Goal: Task Accomplishment & Management: Complete application form

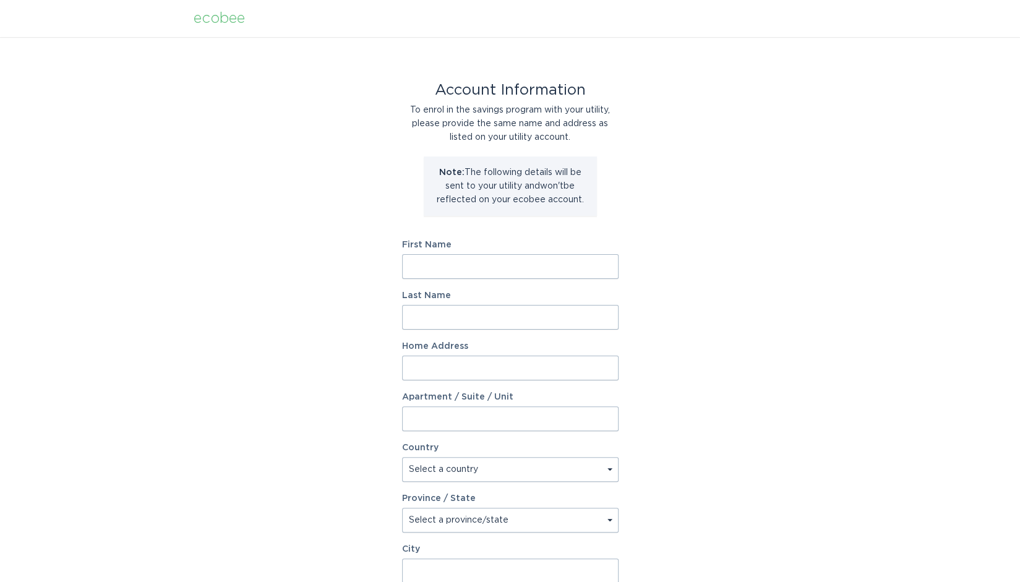
click at [493, 266] on input "First Name" at bounding box center [510, 266] width 217 height 25
type input "Brenten"
type input "Blakeman"
type input "6601 E McDowell Rd, Apt 2044"
select select "US"
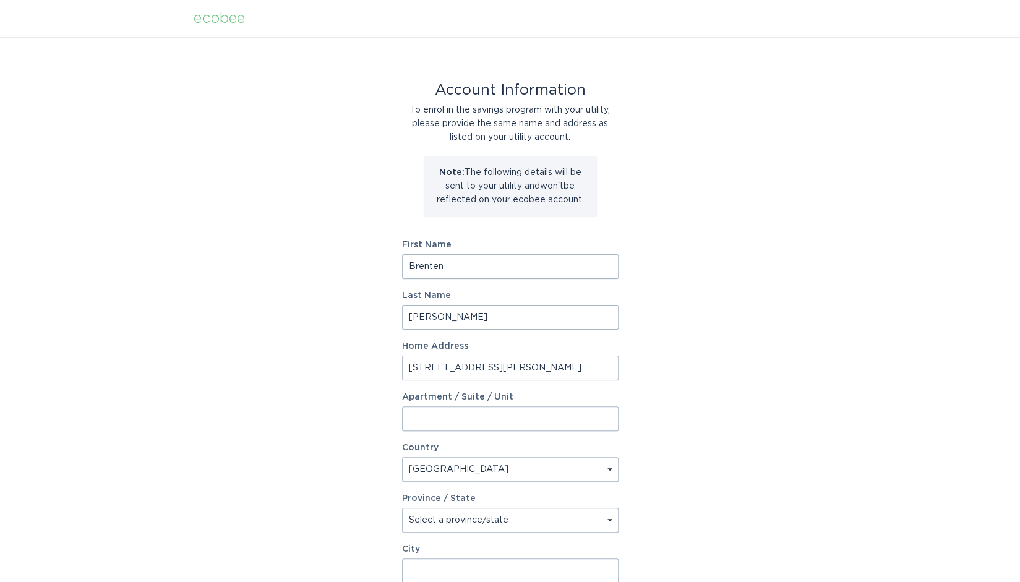
type input "Scottsdale"
type input "85257"
select select "AZ"
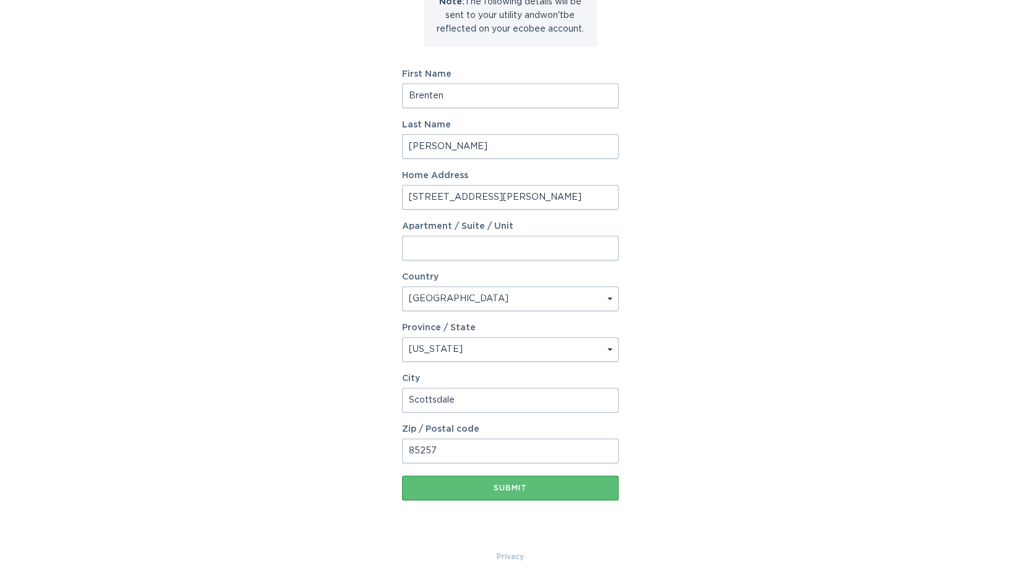
scroll to position [41, 0]
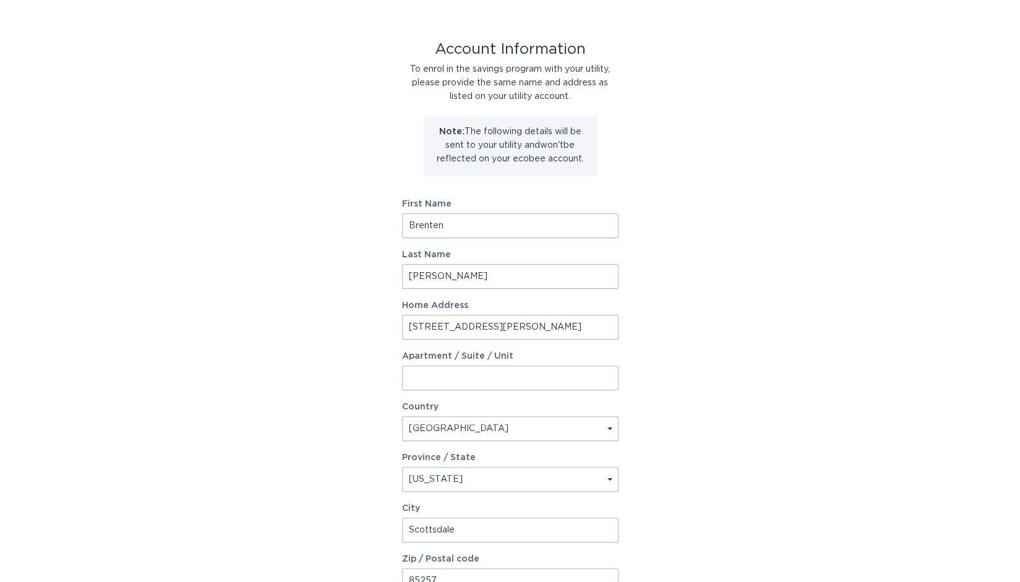
drag, startPoint x: 557, startPoint y: 325, endPoint x: 327, endPoint y: 332, distance: 230.3
click at [327, 332] on div "Account Information To enrol in the savings program with your utility, please p…" at bounding box center [510, 338] width 1020 height 684
type input "6439 E Eugie Ter"
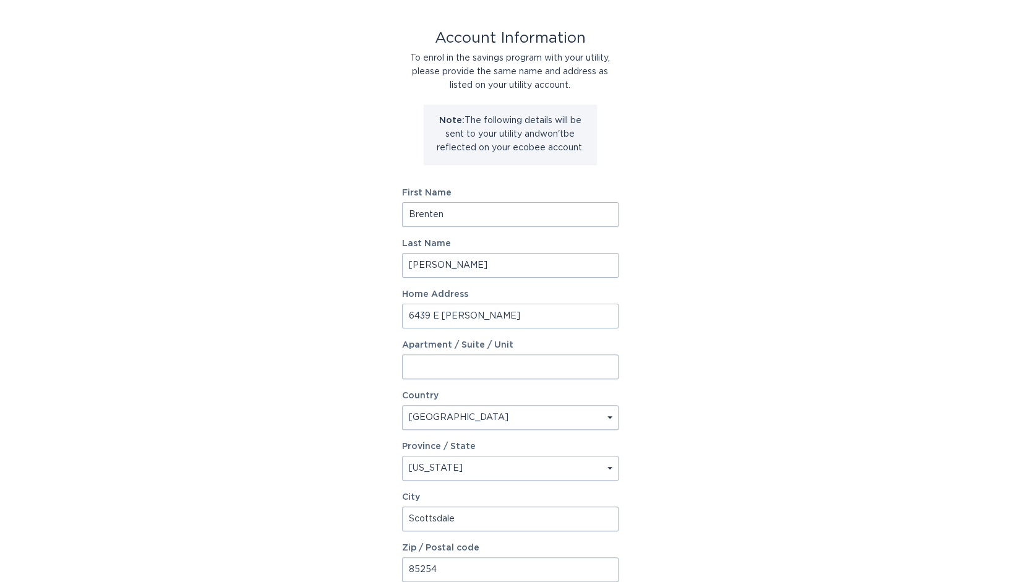
type input "85254"
click at [240, 324] on div "Account Information To enrol in the savings program with your utility, please p…" at bounding box center [510, 327] width 1020 height 684
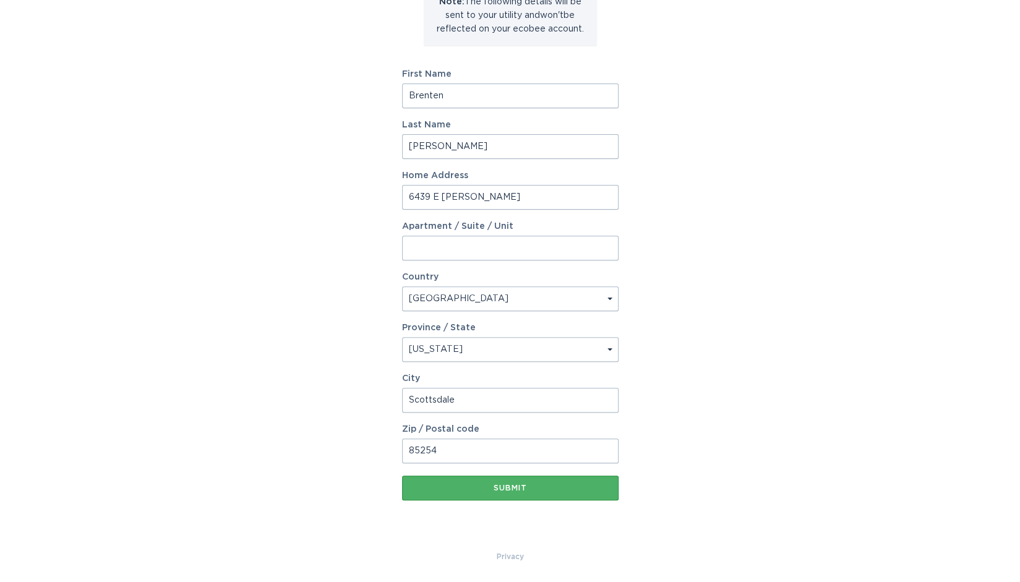
click at [500, 488] on div "Submit" at bounding box center [510, 487] width 204 height 7
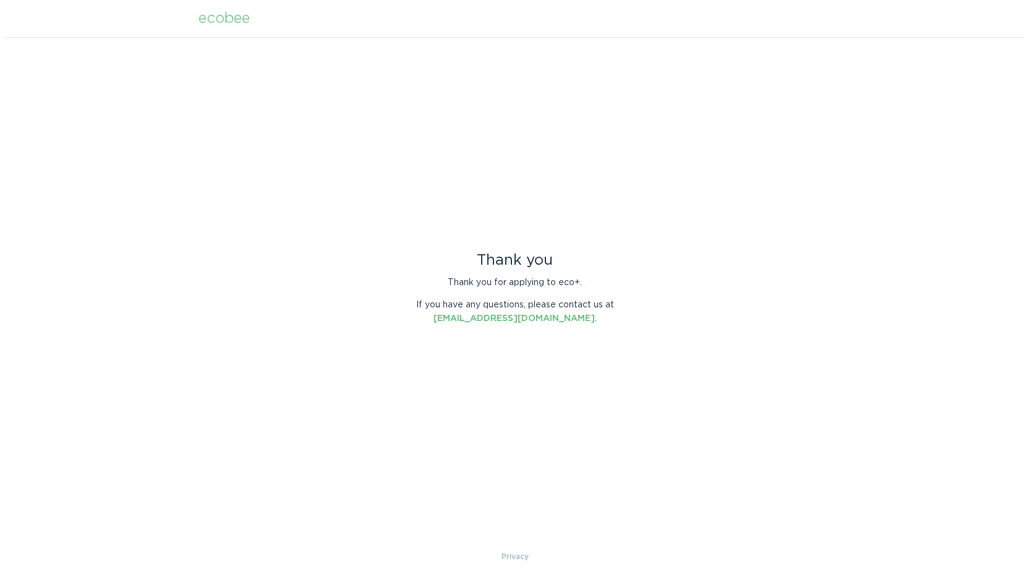
scroll to position [0, 0]
